Goal: Find specific page/section: Find specific page/section

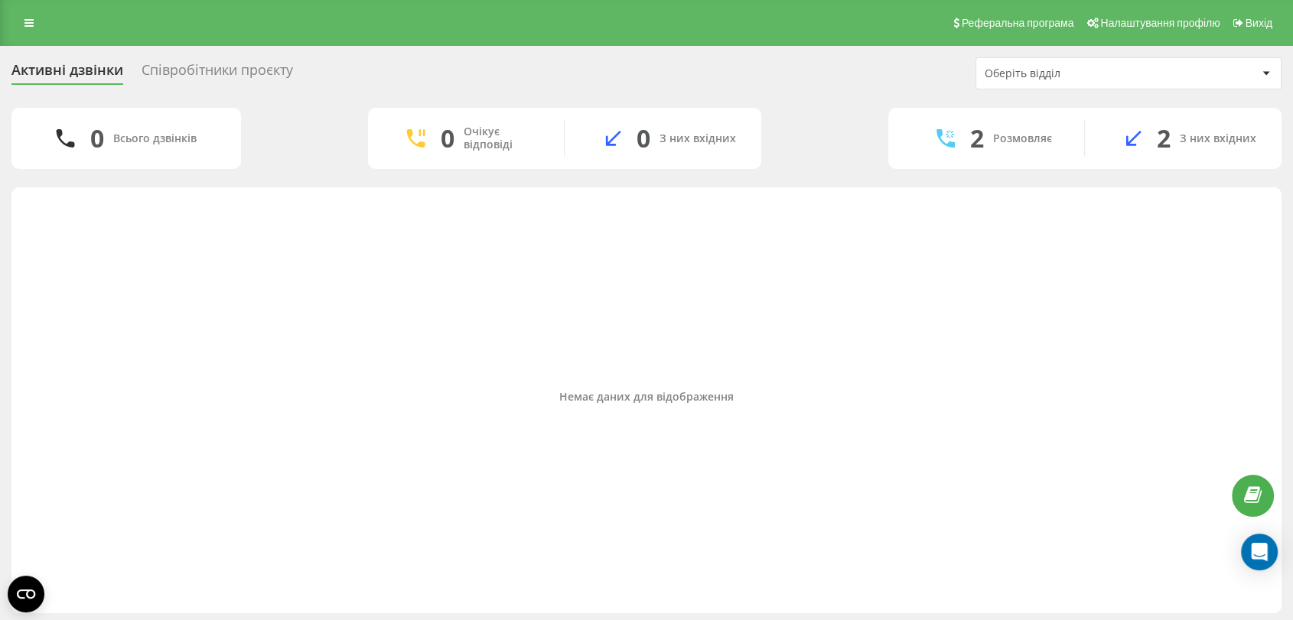
click at [236, 73] on div "Співробітники проєкту" at bounding box center [217, 74] width 151 height 24
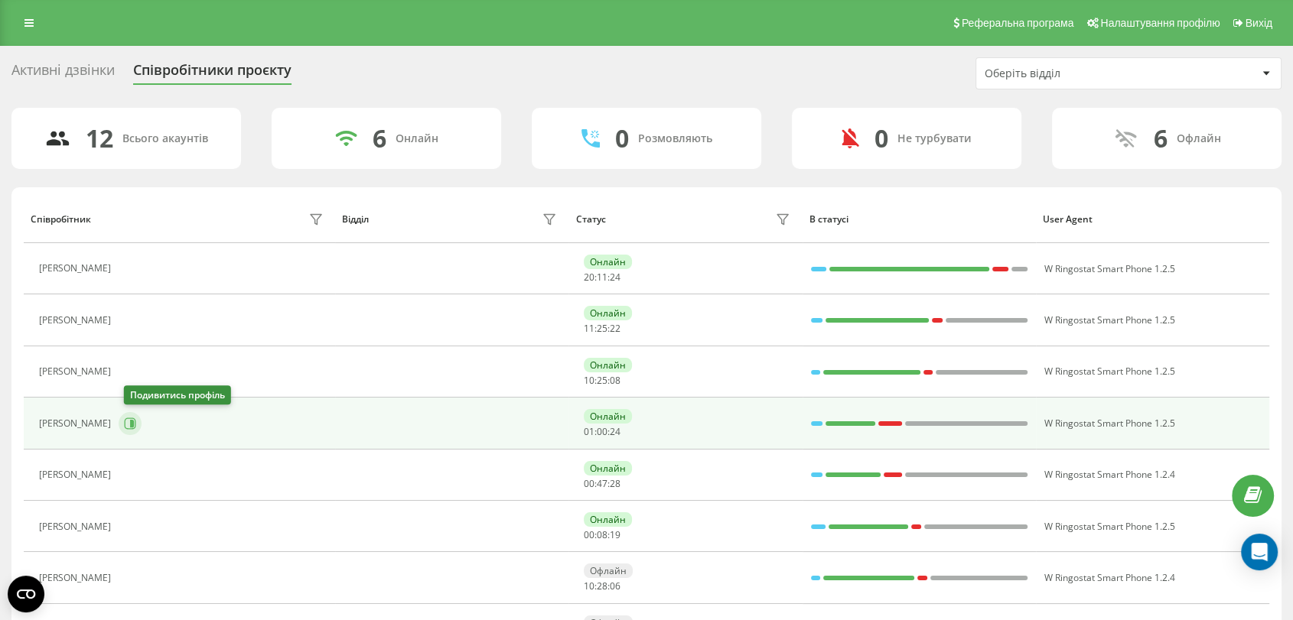
click at [140, 414] on button at bounding box center [130, 423] width 23 height 23
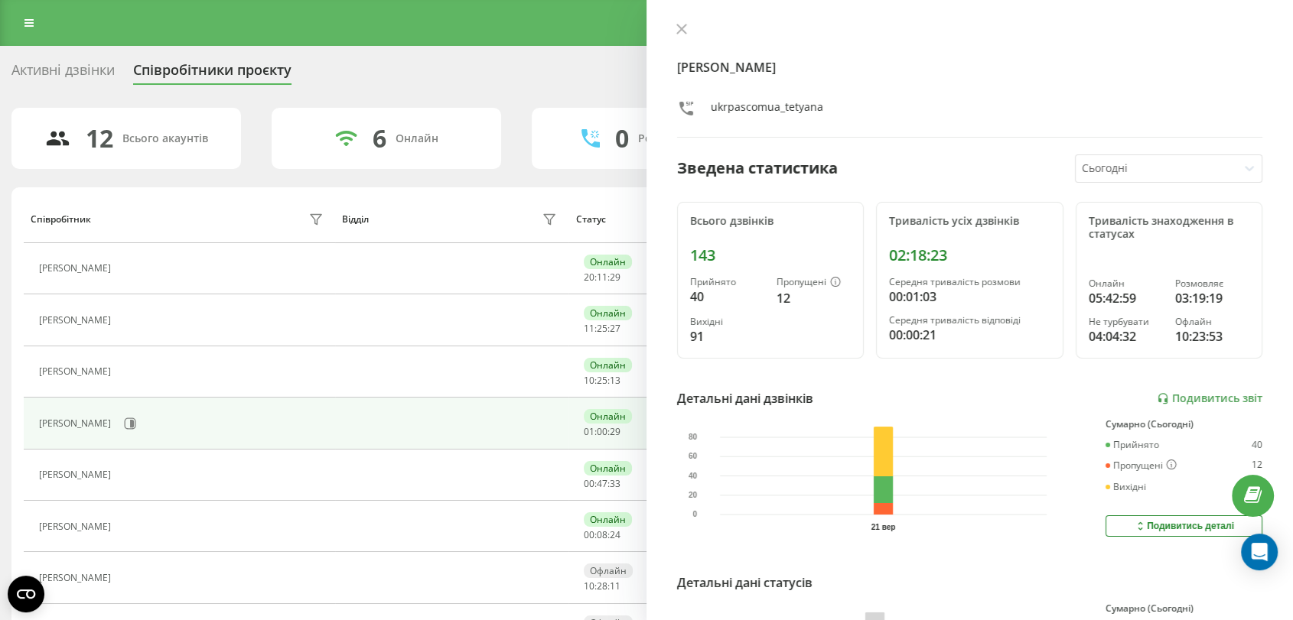
click at [72, 64] on div "Активні дзвінки" at bounding box center [62, 74] width 103 height 24
